Goal: Contribute content

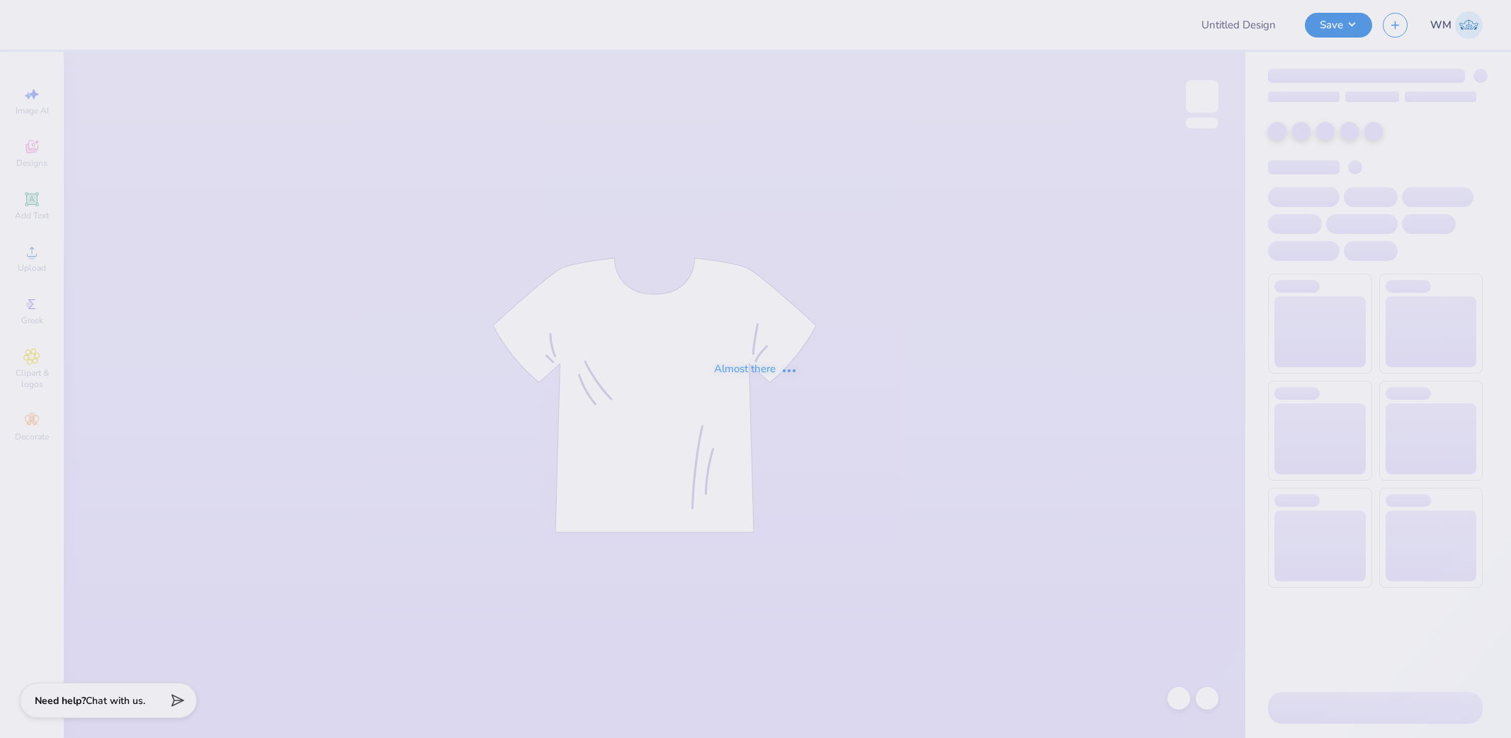
type input "The [GEOGRAPHIC_DATA][US_STATE] : [PERSON_NAME]"
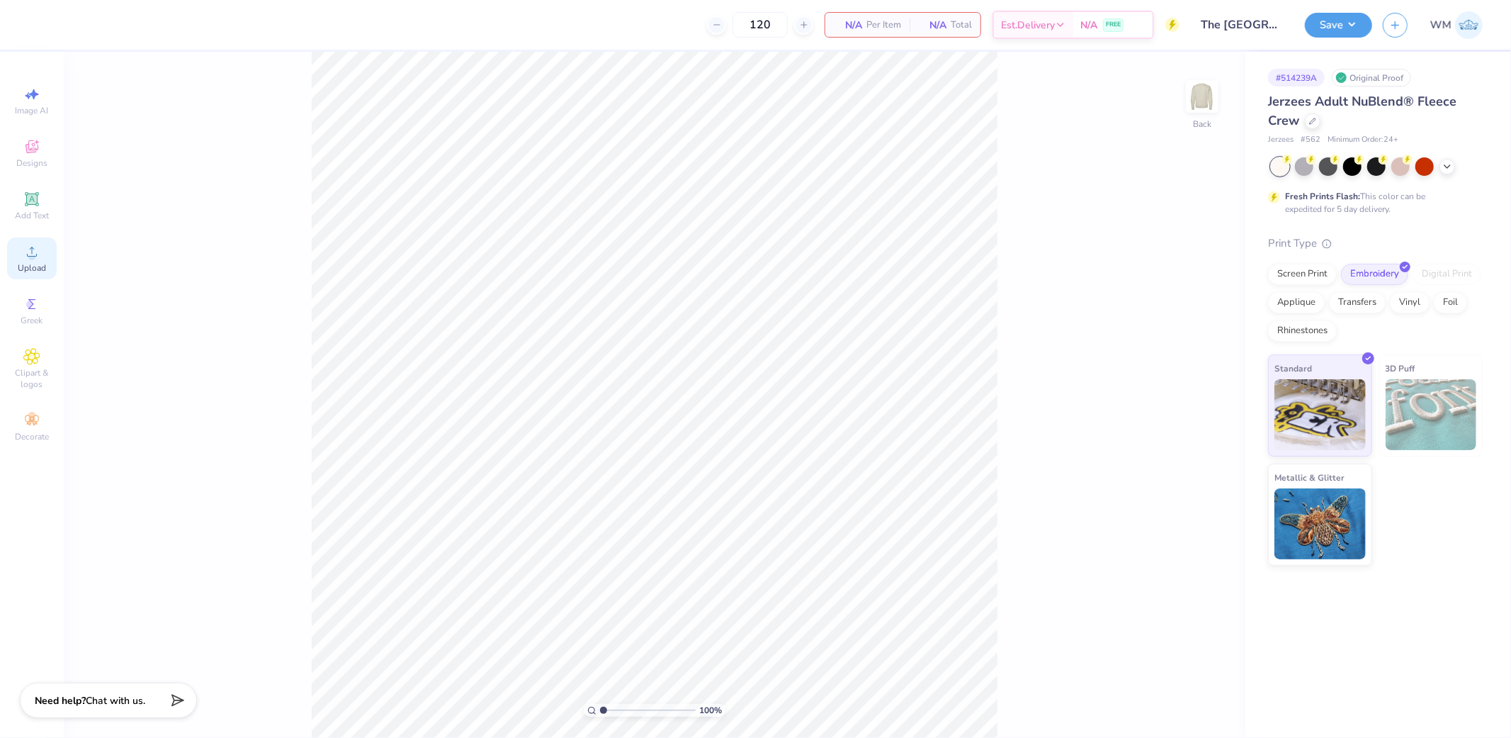
click at [34, 254] on icon at bounding box center [31, 251] width 17 height 17
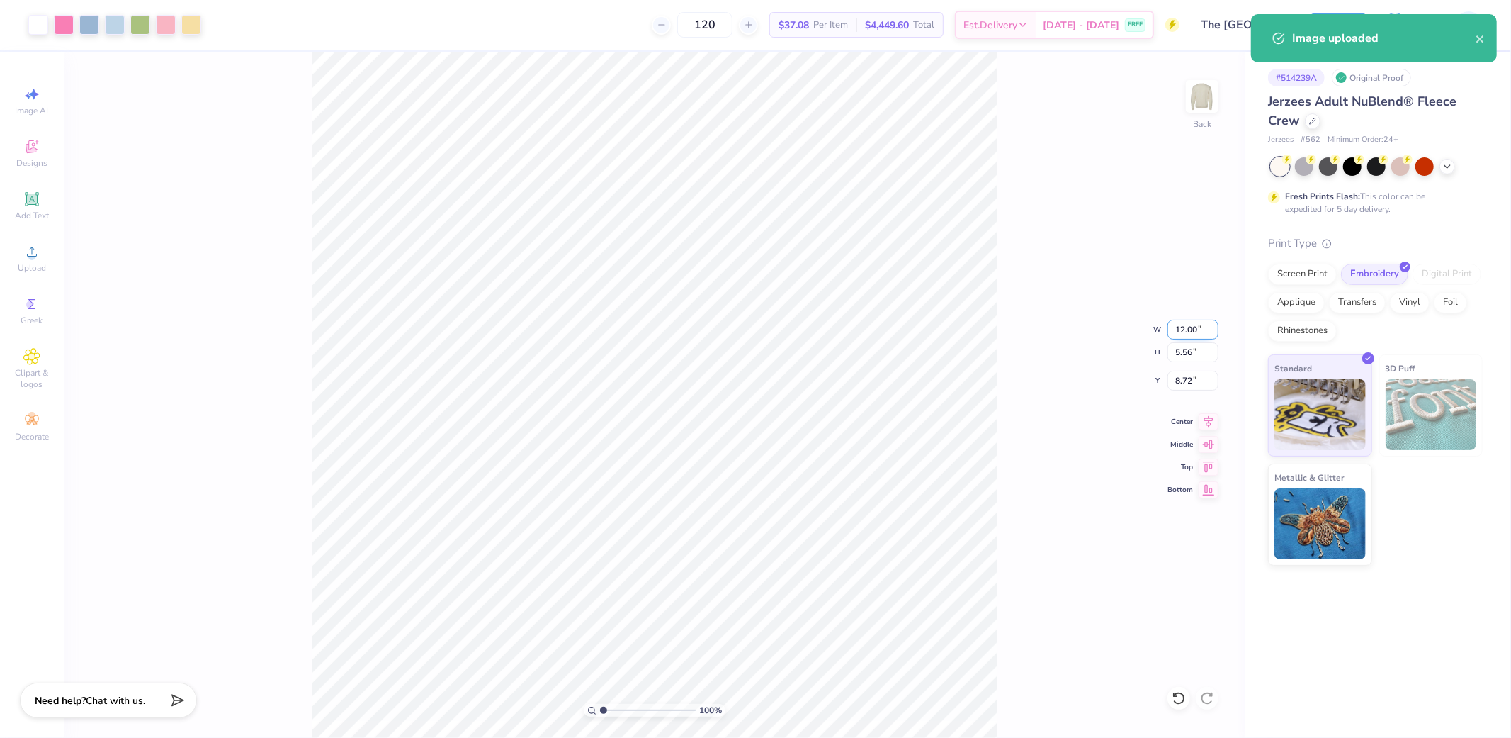
click at [1188, 329] on input "12.00" at bounding box center [1193, 330] width 51 height 20
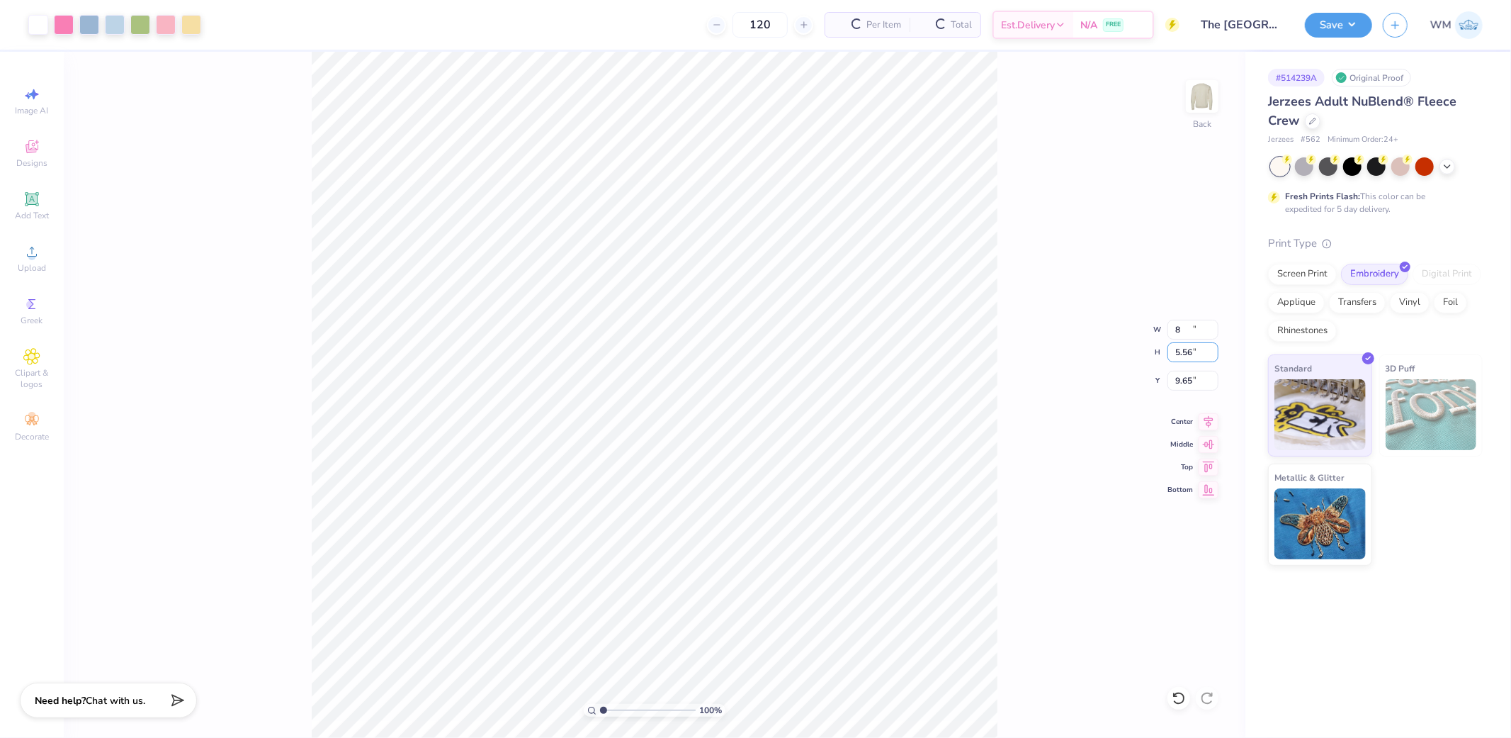
type input "8.00"
type input "3.71"
click at [1187, 374] on input "9.65" at bounding box center [1193, 381] width 51 height 20
type input "3.00"
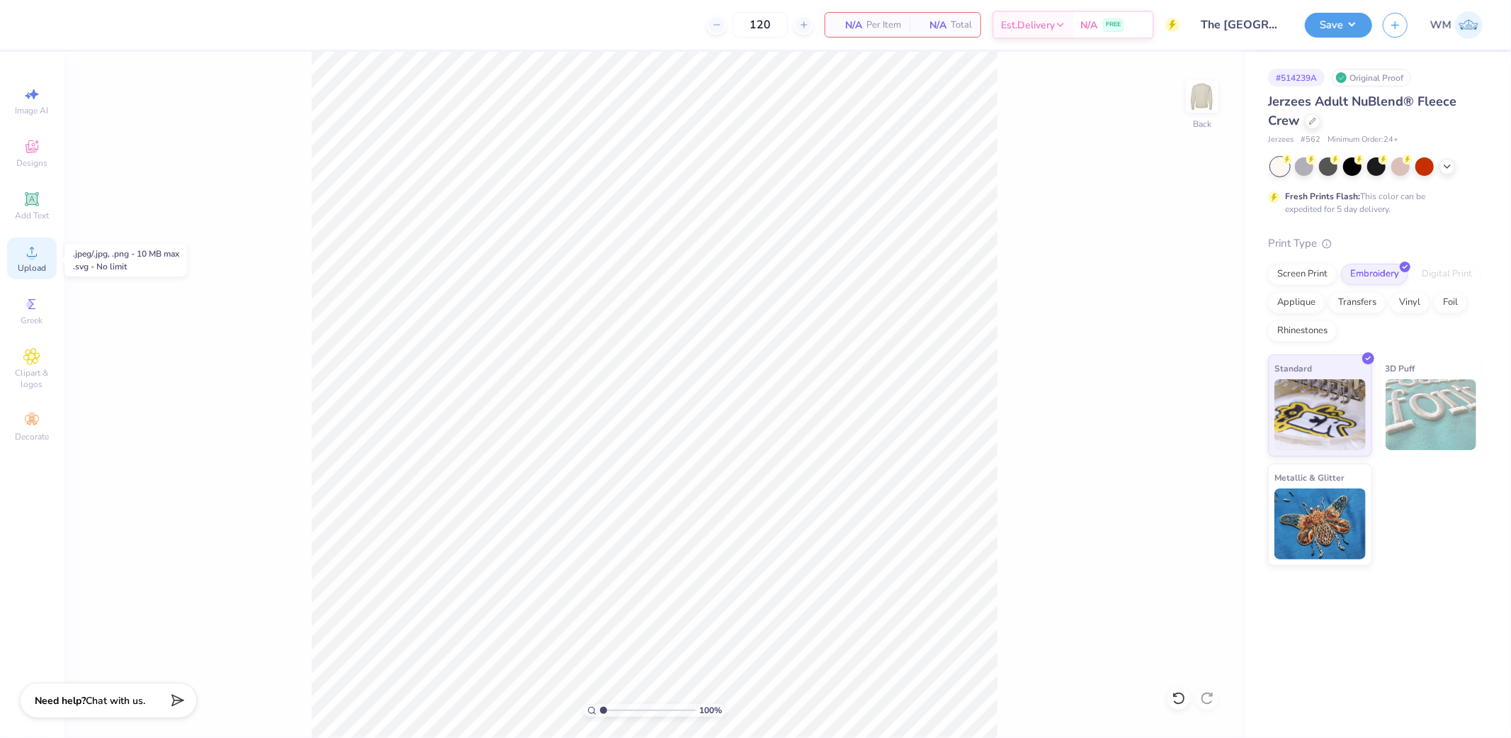
click at [30, 251] on icon at bounding box center [31, 251] width 17 height 17
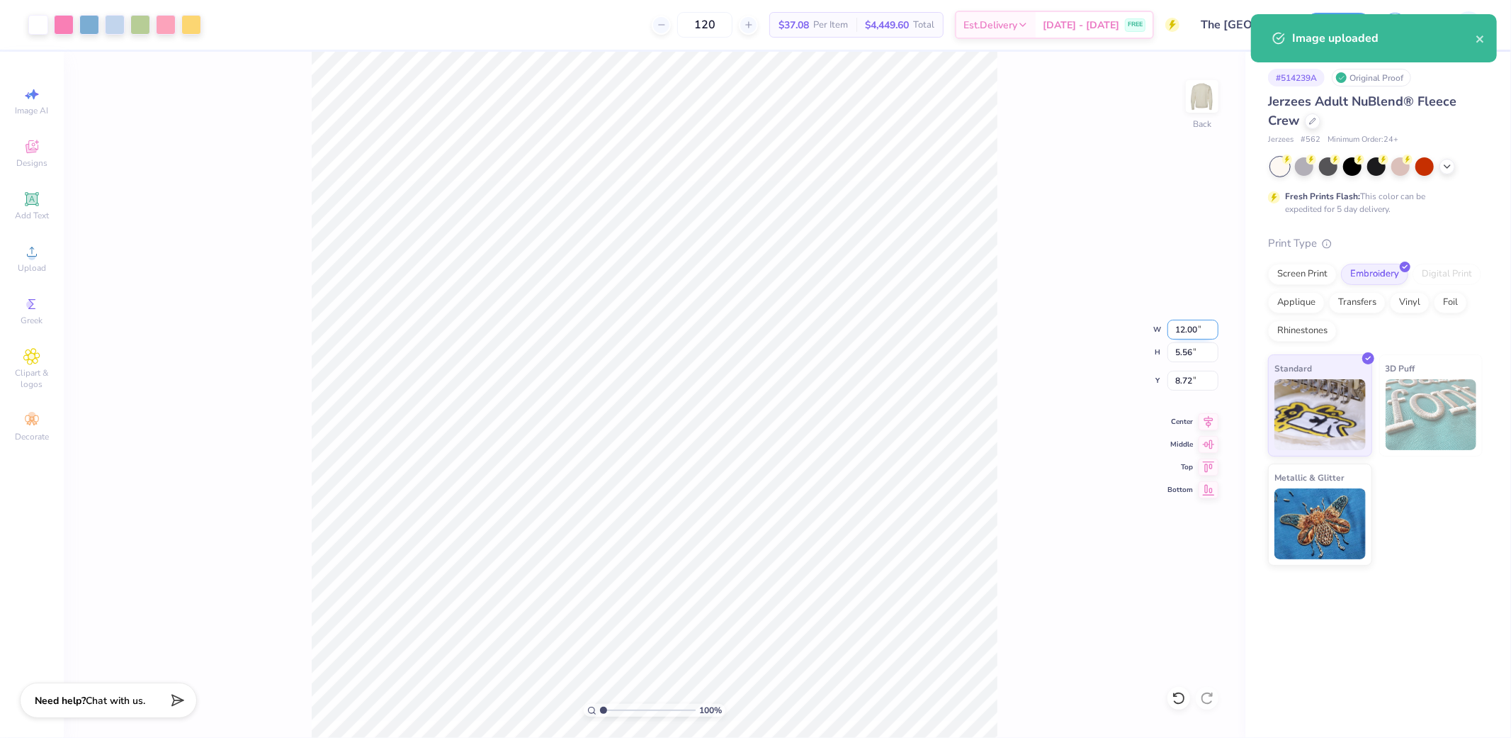
click at [1198, 327] on input "12.00" at bounding box center [1193, 330] width 51 height 20
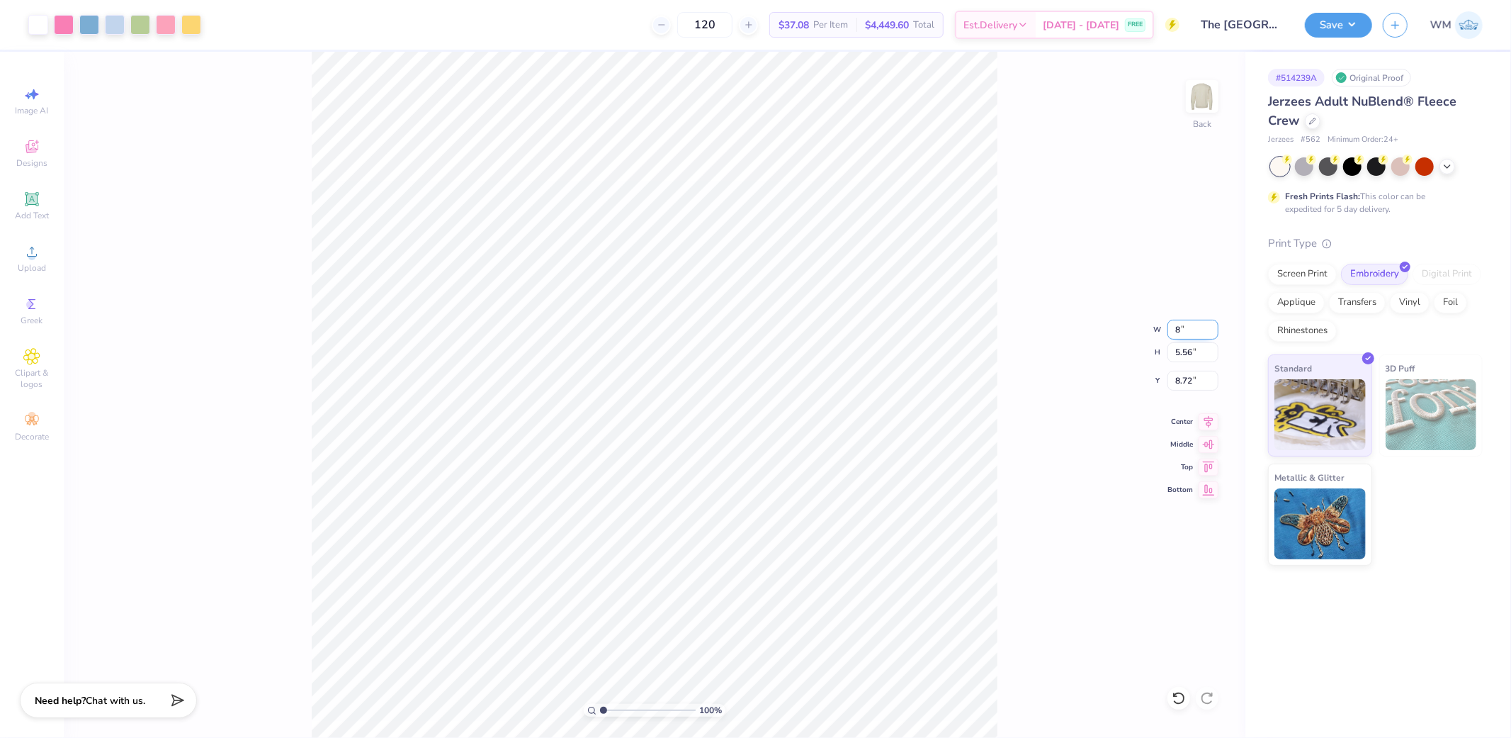
click at [1197, 334] on input "8" at bounding box center [1193, 330] width 51 height 20
type input "9.00"
type input "4.17"
type input "9.41"
click at [1187, 333] on input "9.00" at bounding box center [1193, 330] width 51 height 20
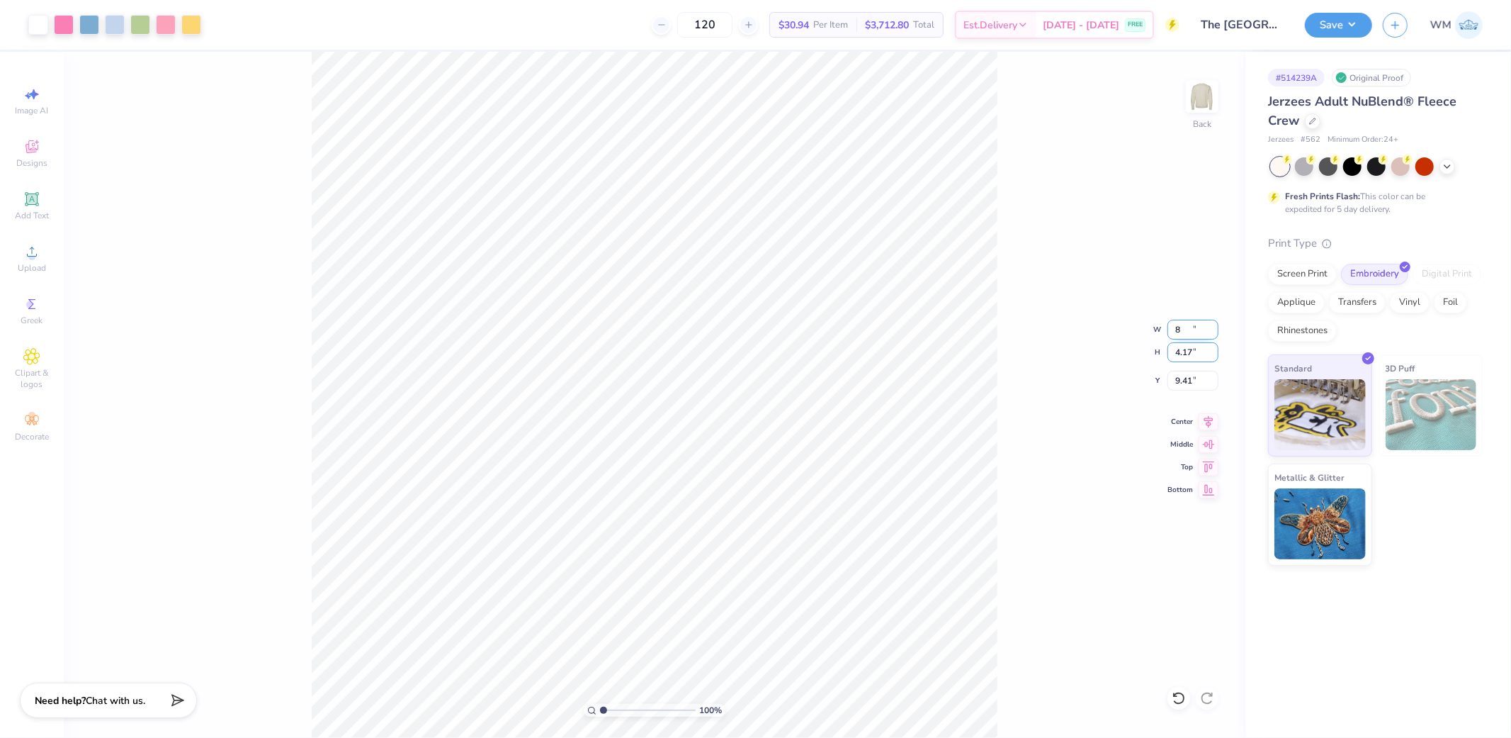
type input "8.00"
type input "3.71"
click at [1180, 373] on input "9.65" at bounding box center [1193, 381] width 51 height 20
type input "3.00"
click at [1358, 26] on button "Save" at bounding box center [1338, 23] width 67 height 25
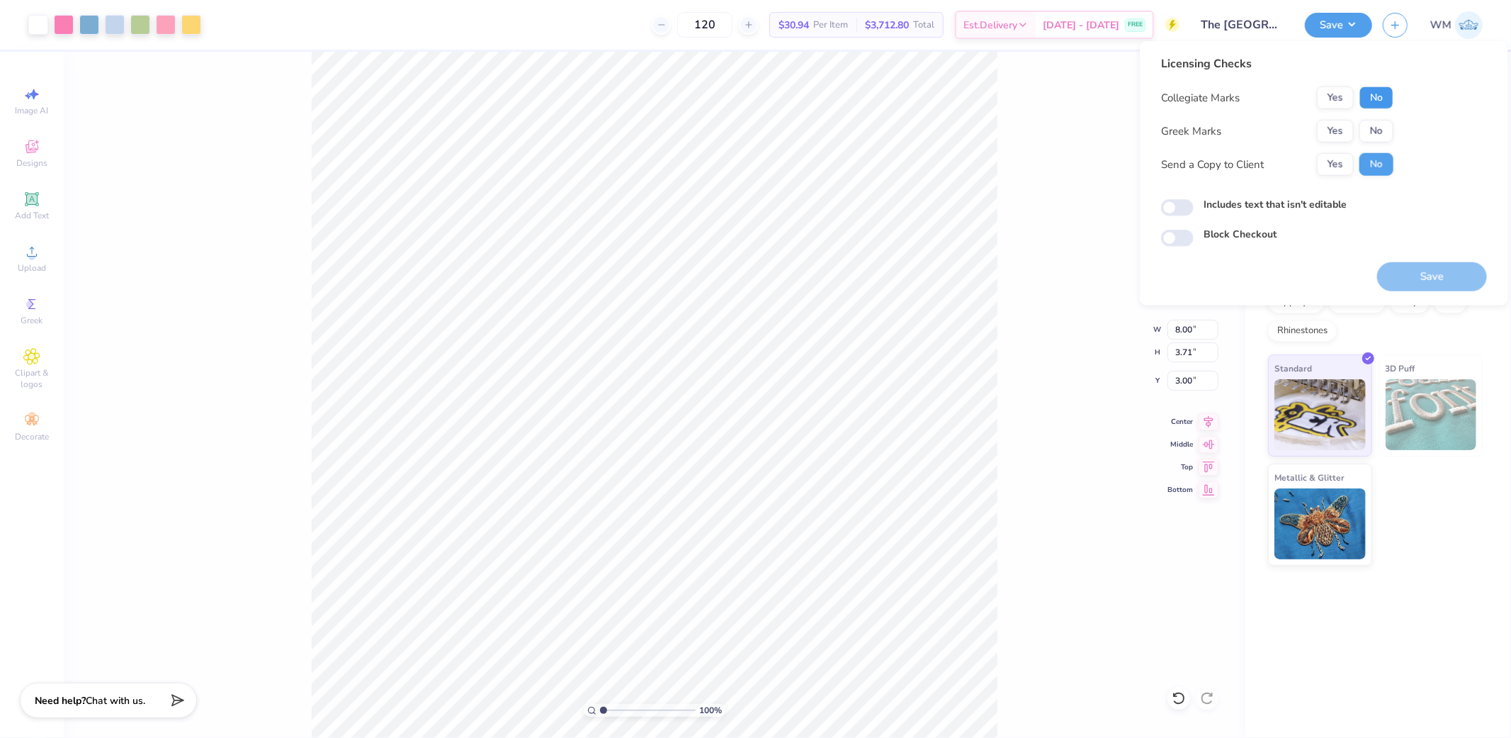
click at [1389, 98] on button "No" at bounding box center [1377, 97] width 34 height 23
click at [1384, 128] on button "No" at bounding box center [1377, 131] width 34 height 23
click at [1186, 203] on input "Includes text that isn't editable" at bounding box center [1177, 207] width 33 height 17
checkbox input "true"
click at [1340, 159] on button "Yes" at bounding box center [1335, 164] width 37 height 23
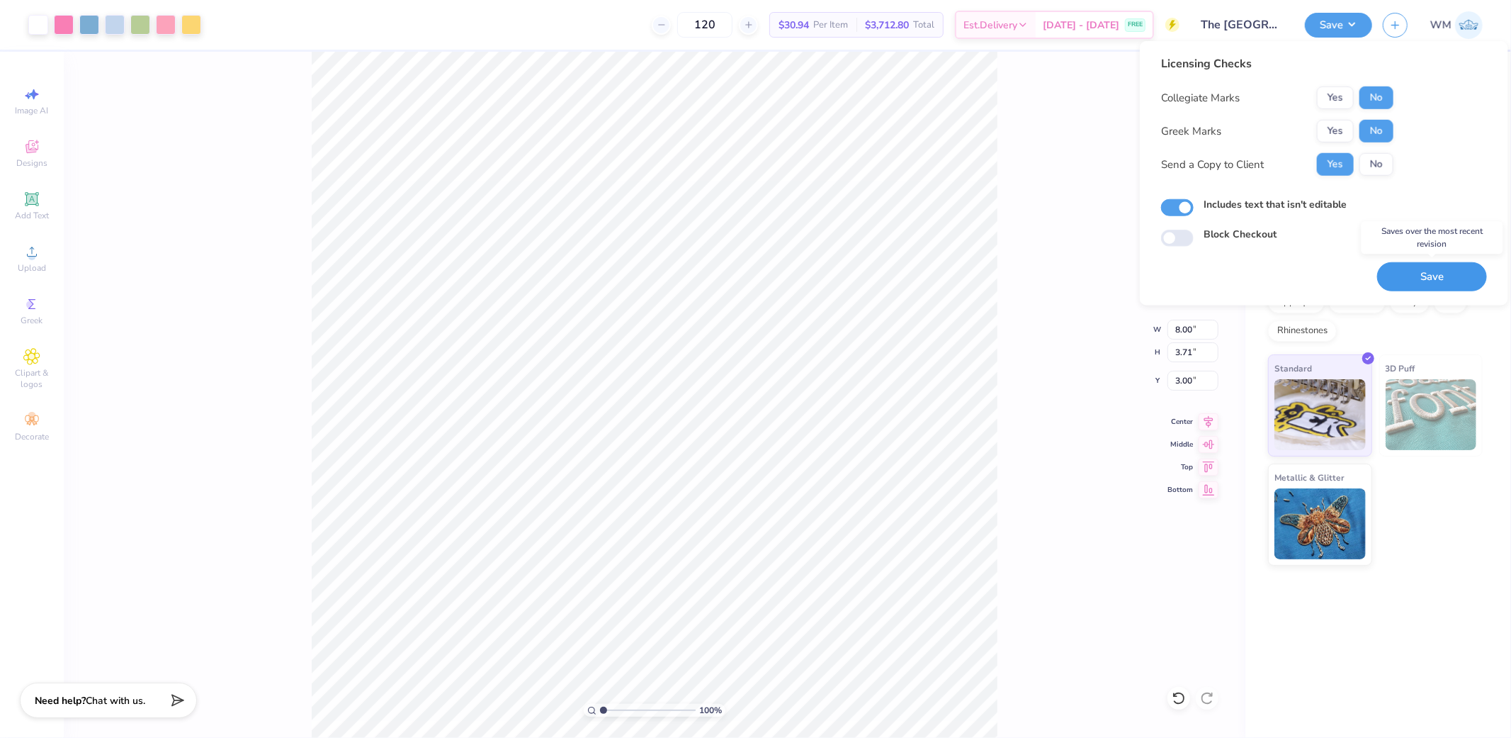
click at [1441, 279] on button "Save" at bounding box center [1432, 276] width 110 height 29
click at [89, 19] on div at bounding box center [89, 23] width 20 height 20
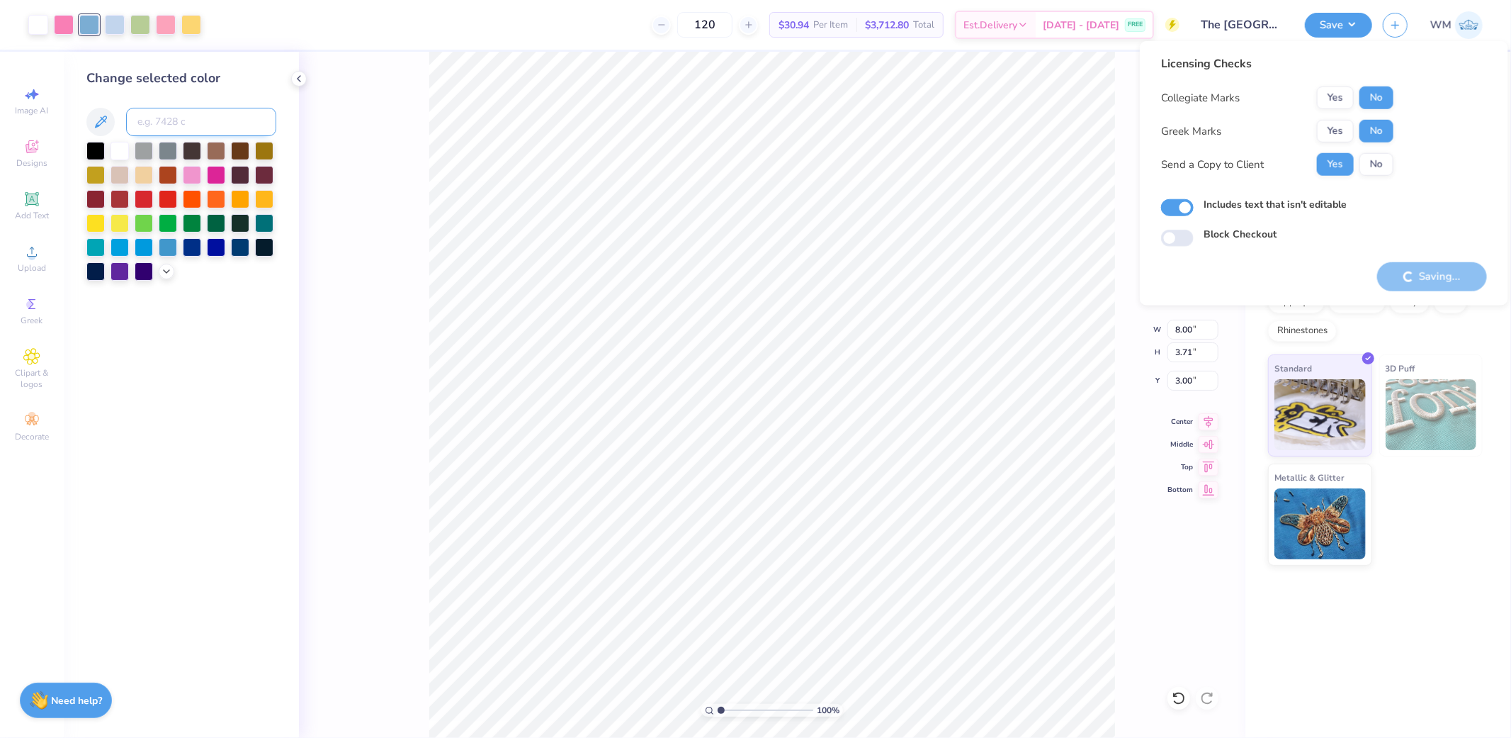
click at [188, 122] on input at bounding box center [201, 122] width 150 height 28
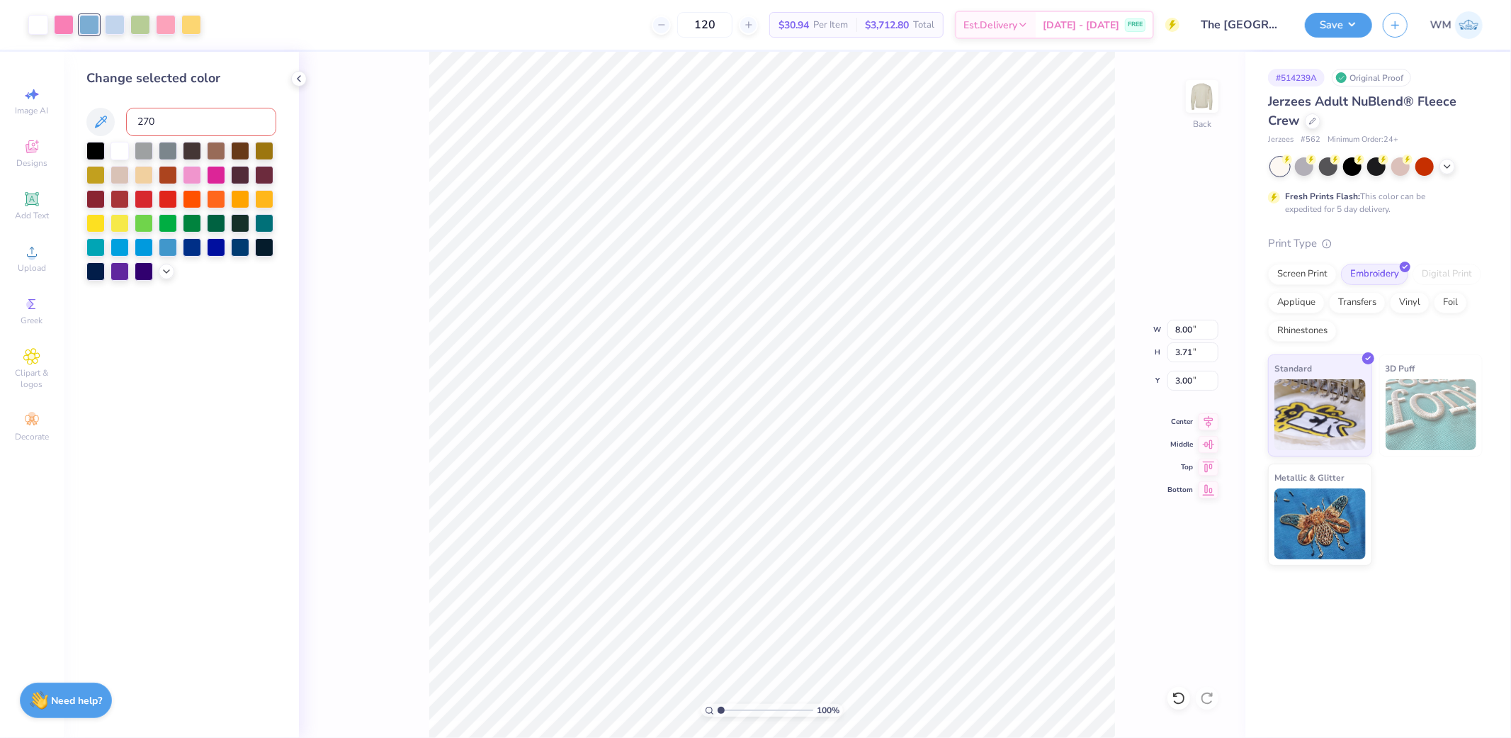
type input "2708"
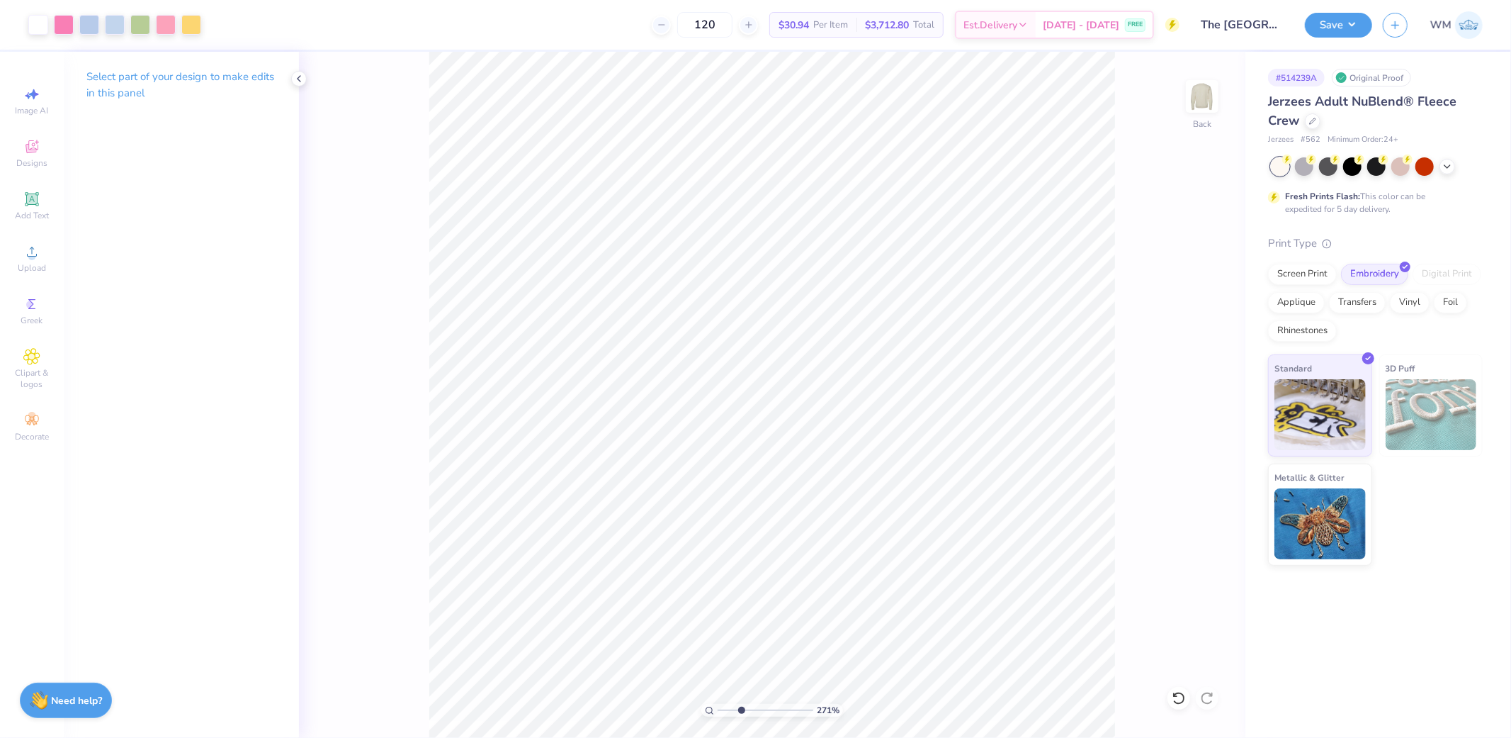
drag, startPoint x: 721, startPoint y: 709, endPoint x: 743, endPoint y: 709, distance: 22.0
click at [742, 709] on input "range" at bounding box center [766, 710] width 96 height 13
click at [705, 707] on icon at bounding box center [709, 710] width 9 height 9
type input "1"
click at [1350, 16] on button "Save" at bounding box center [1338, 23] width 67 height 25
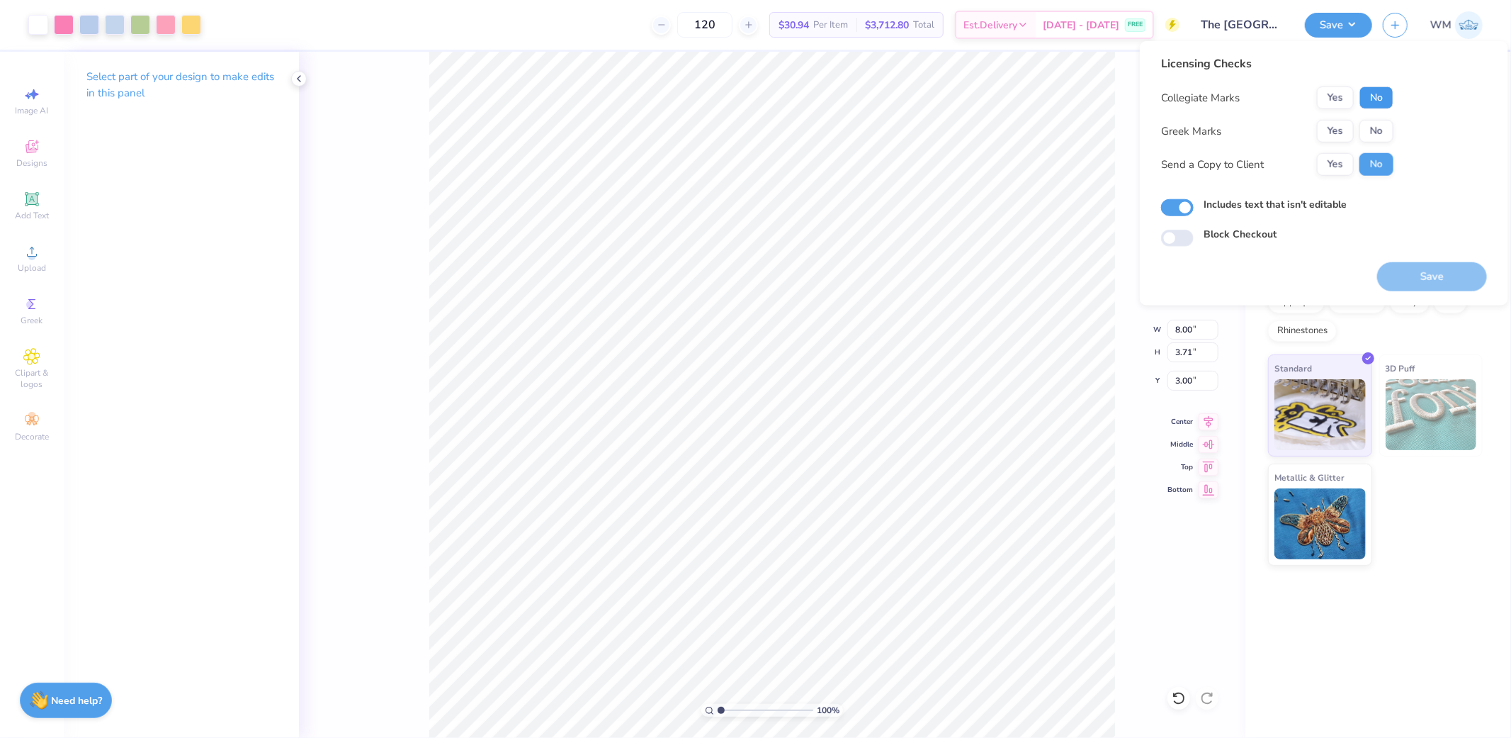
click at [1380, 95] on button "No" at bounding box center [1377, 97] width 34 height 23
click at [1378, 125] on button "No" at bounding box center [1377, 131] width 34 height 23
click at [1342, 167] on button "Yes" at bounding box center [1335, 164] width 37 height 23
click at [1443, 275] on button "Save" at bounding box center [1432, 276] width 110 height 29
